Goal: Check status: Check status

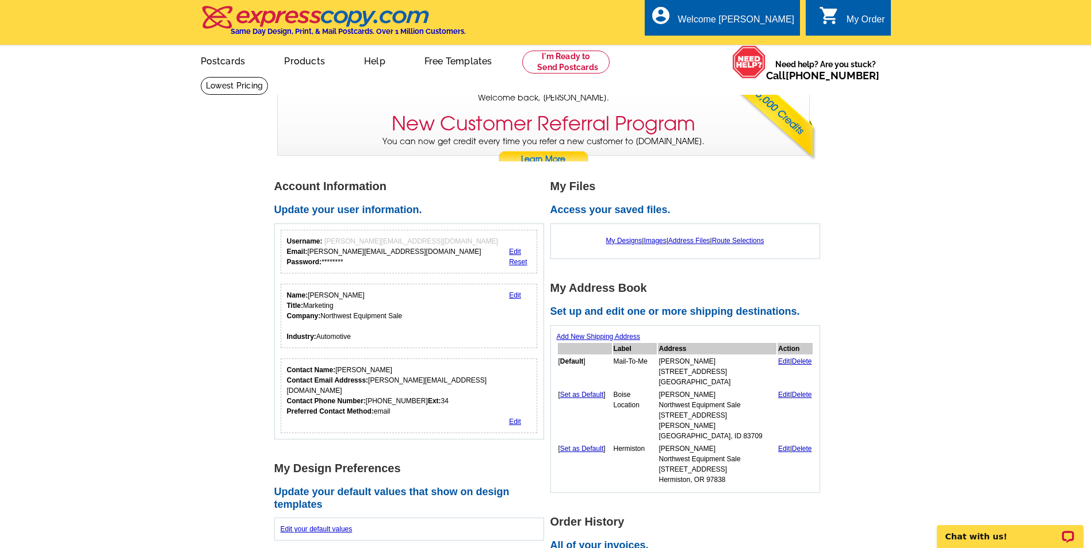
click at [849, 23] on div "My Order" at bounding box center [865, 22] width 39 height 16
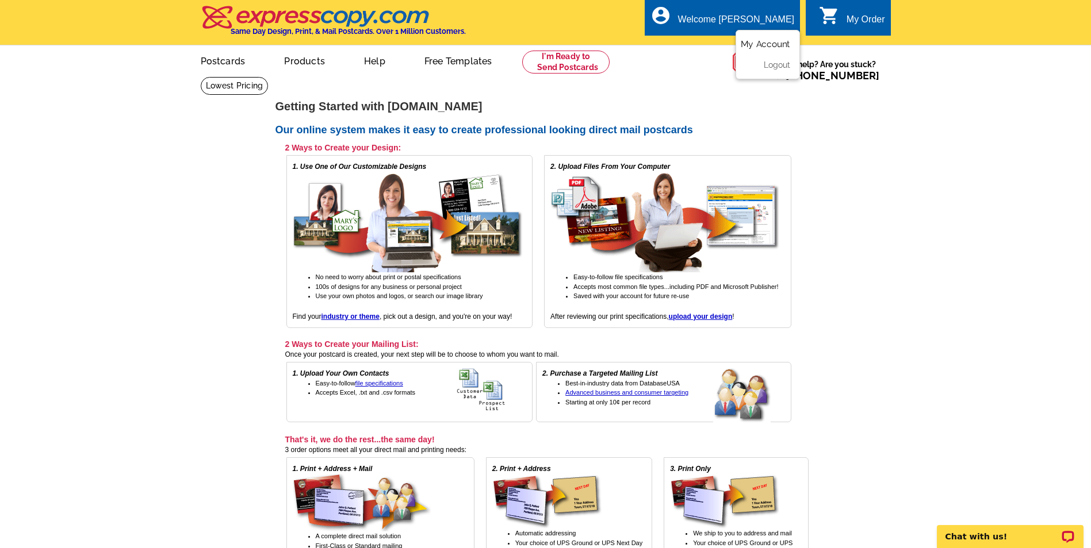
click at [752, 43] on link "My Account" at bounding box center [764, 44] width 49 height 10
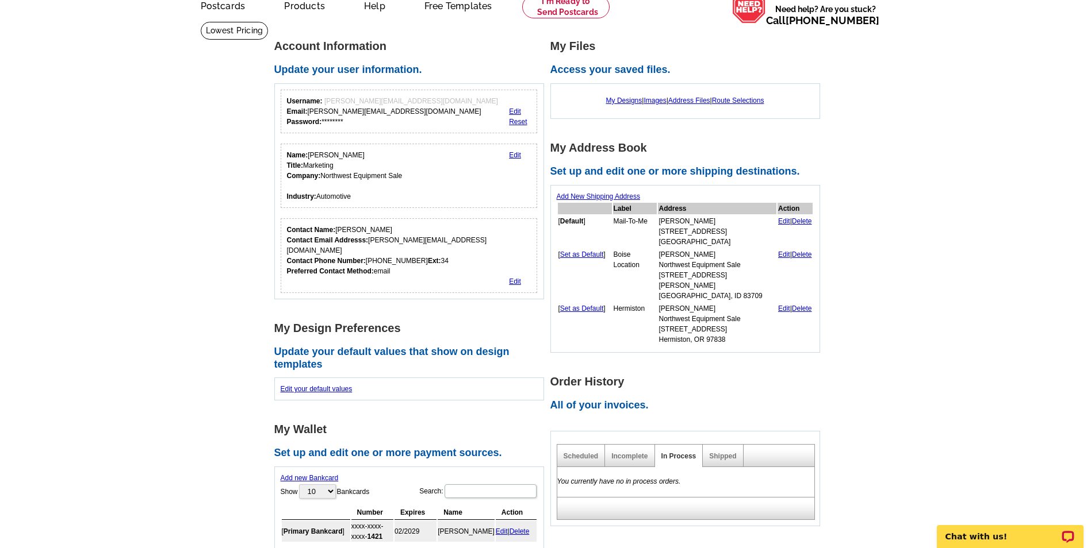
scroll to position [172, 0]
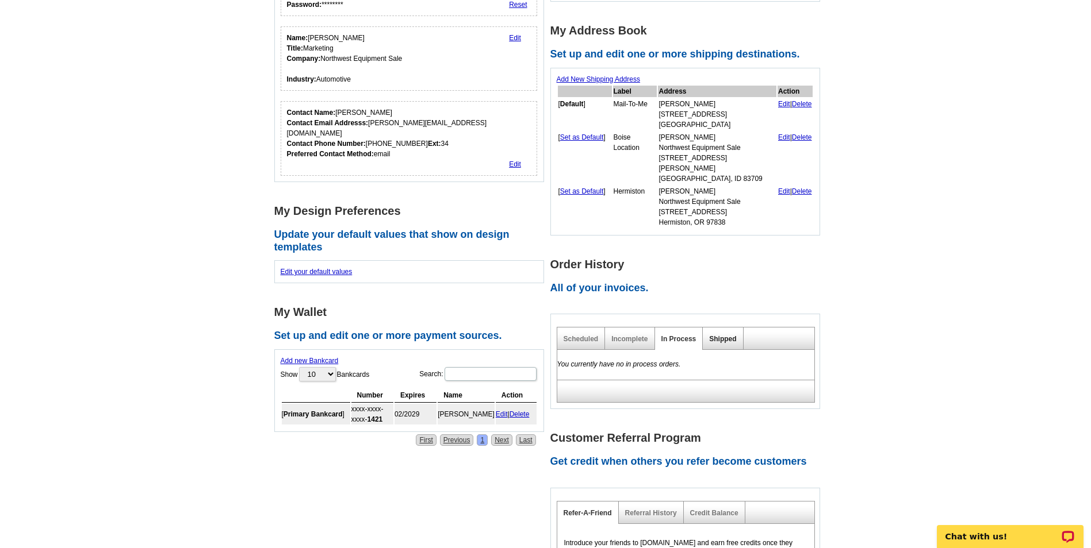
click at [719, 335] on link "Shipped" at bounding box center [722, 339] width 27 height 8
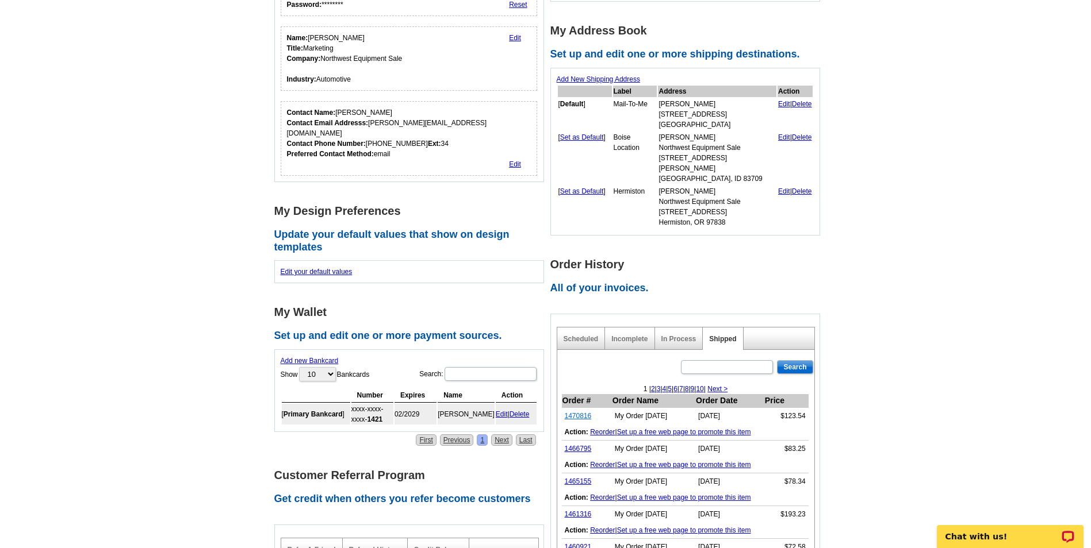
click at [576, 412] on link "1470816" at bounding box center [578, 416] width 27 height 8
